Goal: Transaction & Acquisition: Purchase product/service

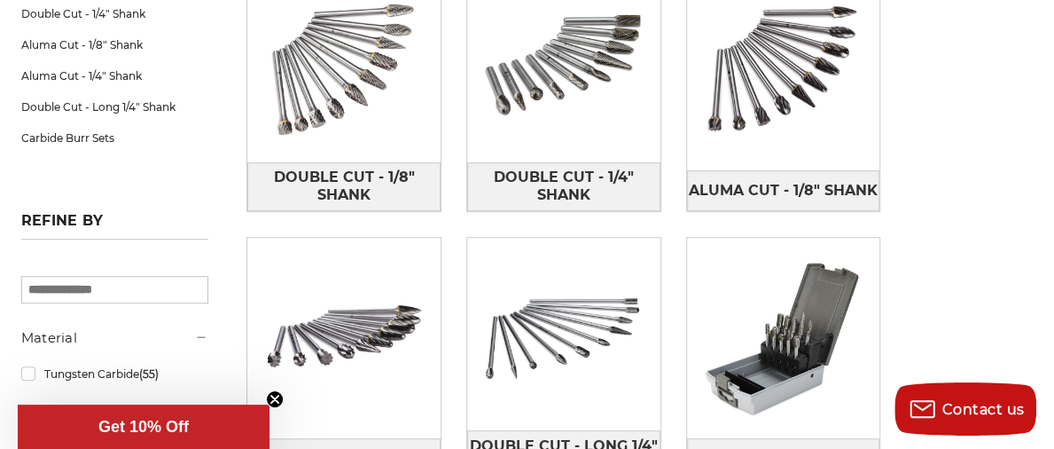
scroll to position [355, 0]
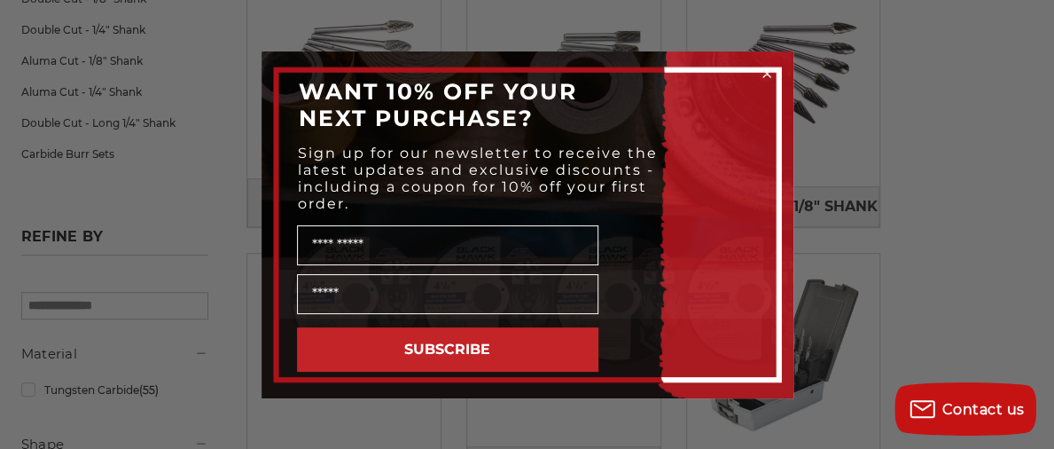
click at [766, 66] on circle "Close dialog" at bounding box center [766, 73] width 17 height 17
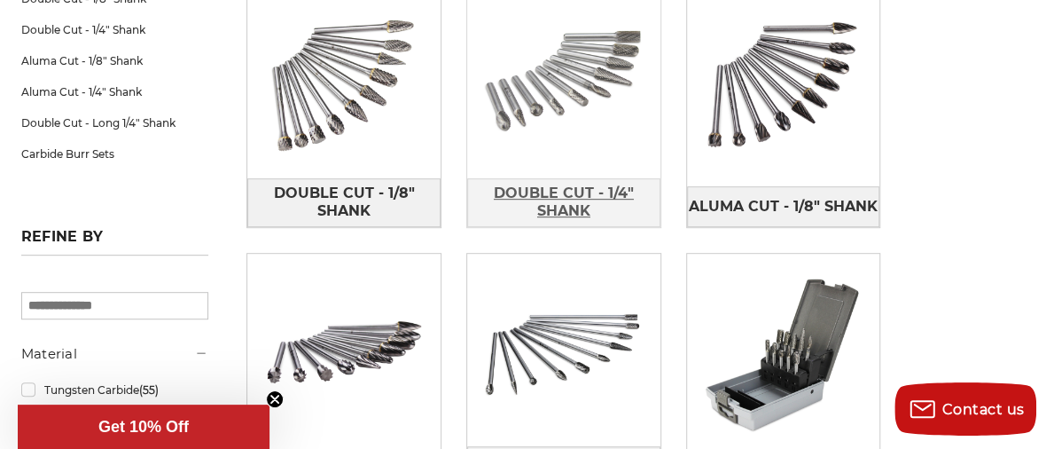
click at [536, 187] on span "Double Cut - 1/4" Shank" at bounding box center [563, 202] width 191 height 48
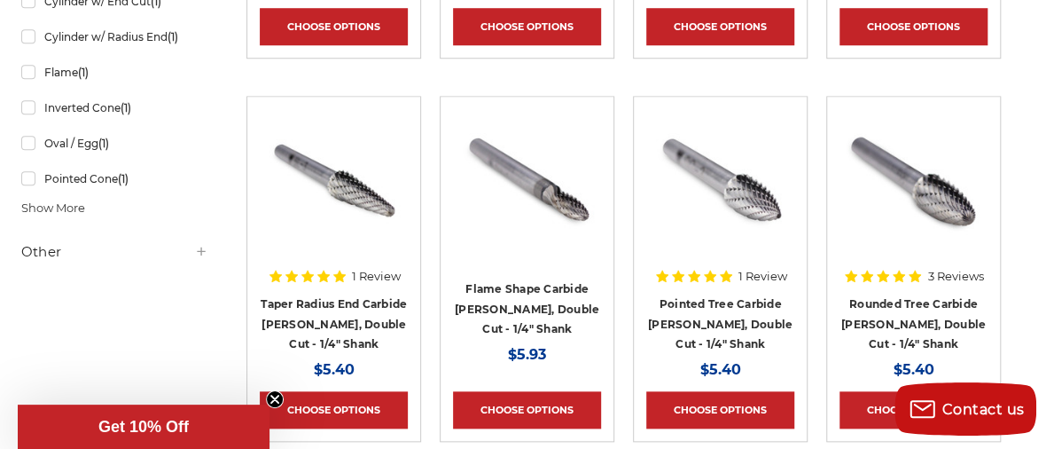
scroll to position [709, 0]
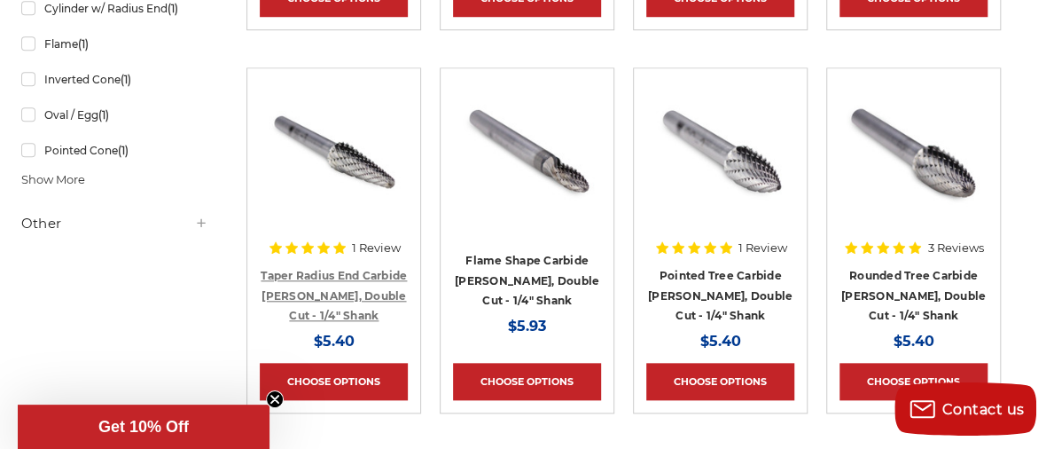
click at [337, 289] on link "Taper Radius End Carbide [PERSON_NAME], Double Cut - 1/4" Shank" at bounding box center [334, 295] width 146 height 53
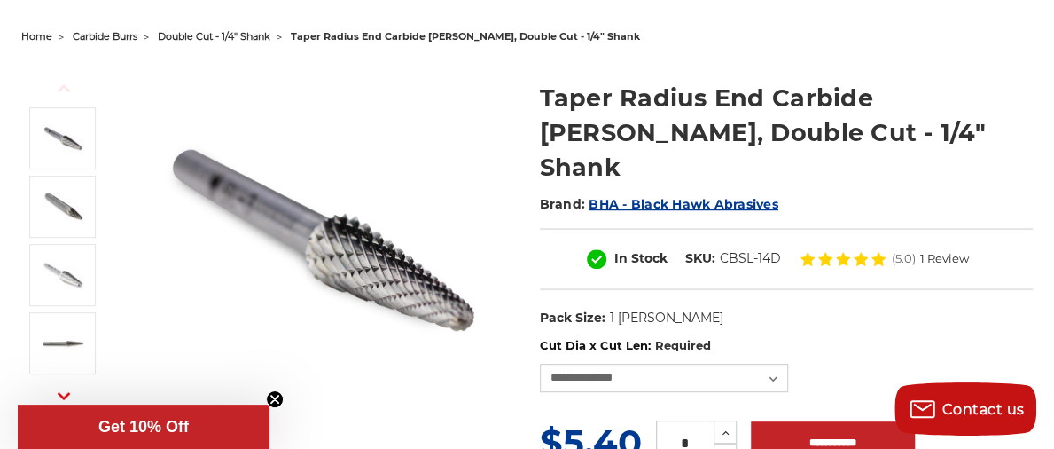
scroll to position [177, 0]
